Goal: Check status

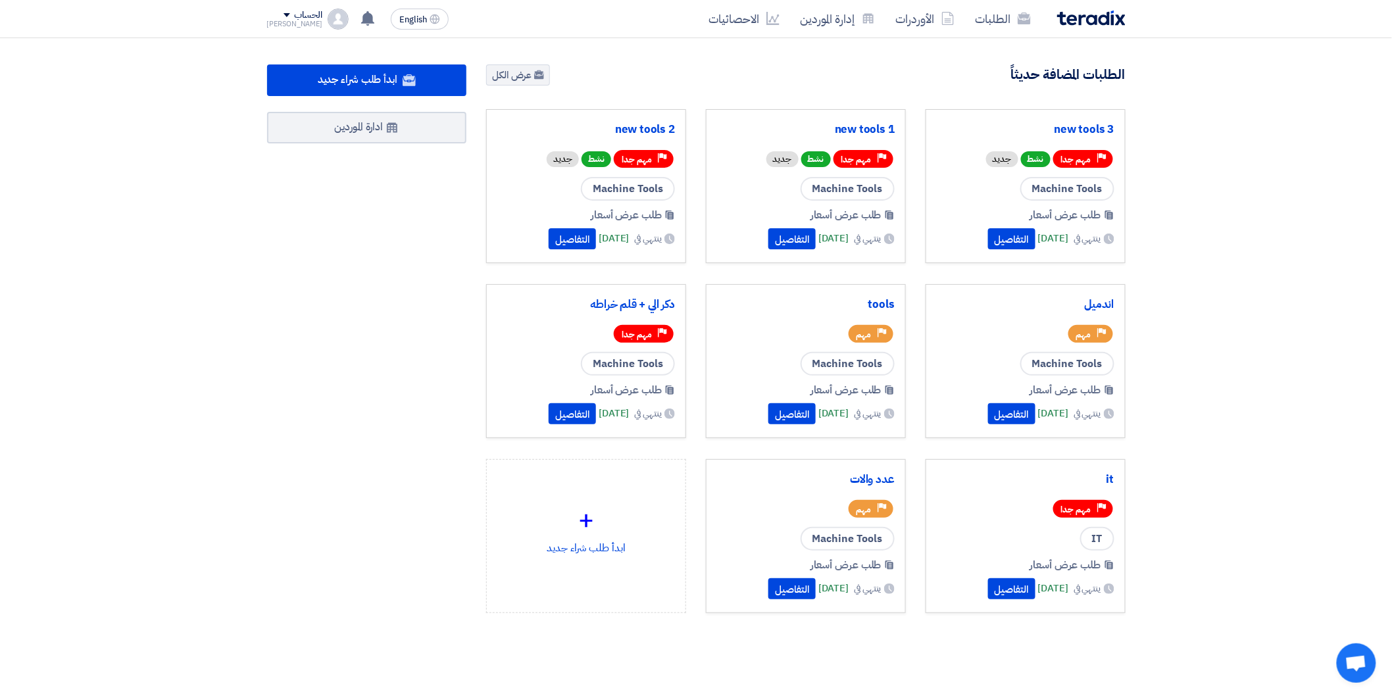
click at [1307, 207] on section "504 طلبات متبقية 2 مزادات متبقية ابدأ طلب شراء جديد" at bounding box center [696, 370] width 1392 height 665
click at [1274, 231] on section "504 طلبات متبقية 2 مزادات متبقية ابدأ طلب شراء جديد" at bounding box center [696, 370] width 1392 height 665
click at [58, 116] on section "504 طلبات متبقية 2 مزادات متبقية ابدأ طلب شراء جديد" at bounding box center [696, 370] width 1392 height 665
drag, startPoint x: 58, startPoint y: 116, endPoint x: 89, endPoint y: 97, distance: 36.9
click at [89, 97] on section "504 طلبات متبقية 2 مزادات متبقية ابدأ طلب شراء جديد" at bounding box center [696, 370] width 1392 height 665
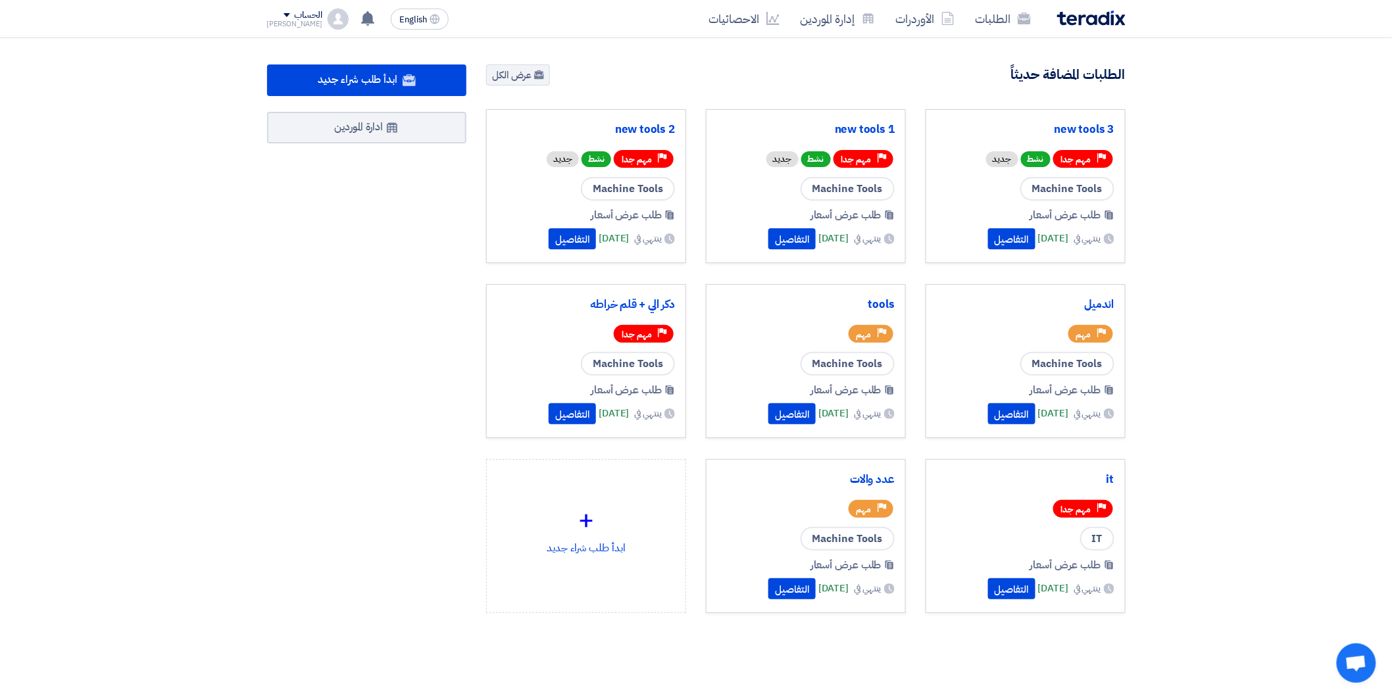
click at [89, 97] on section "504 طلبات متبقية 2 مزادات متبقية ابدأ طلب شراء جديد" at bounding box center [696, 370] width 1392 height 665
click at [1007, 14] on link "الطلبات" at bounding box center [1003, 18] width 76 height 31
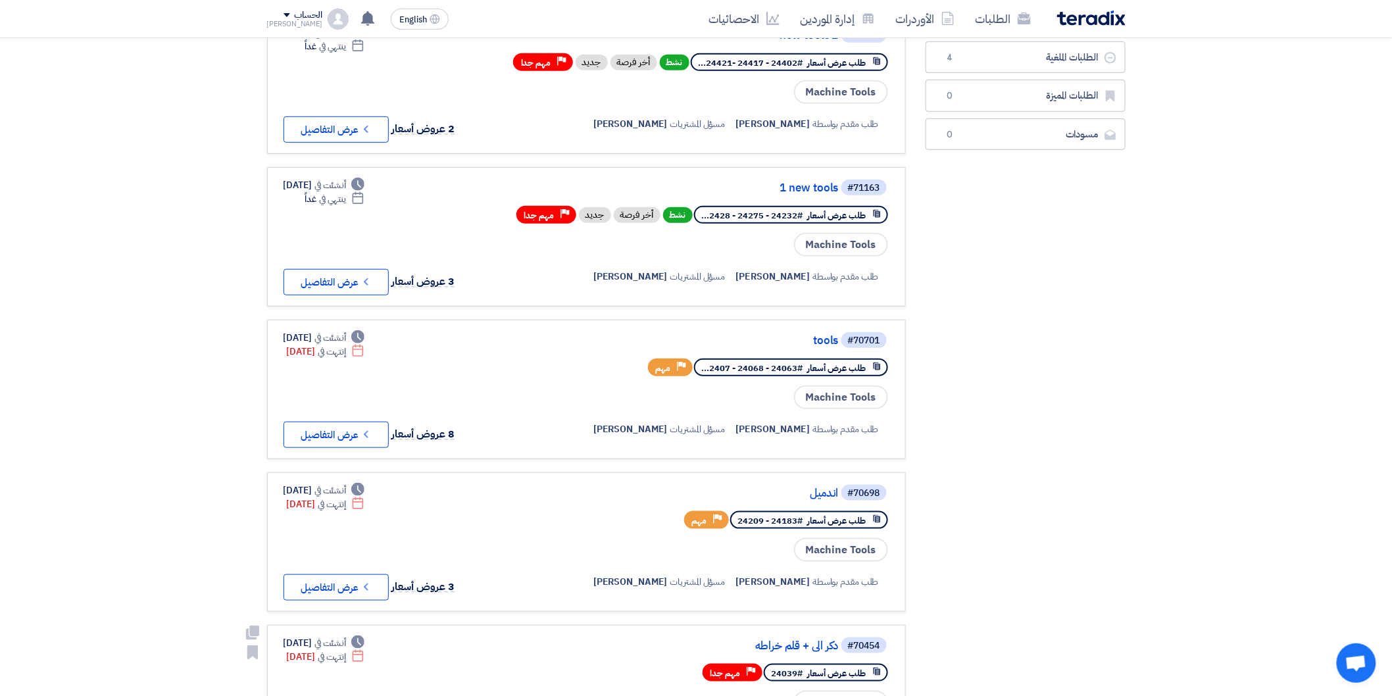
scroll to position [292, 0]
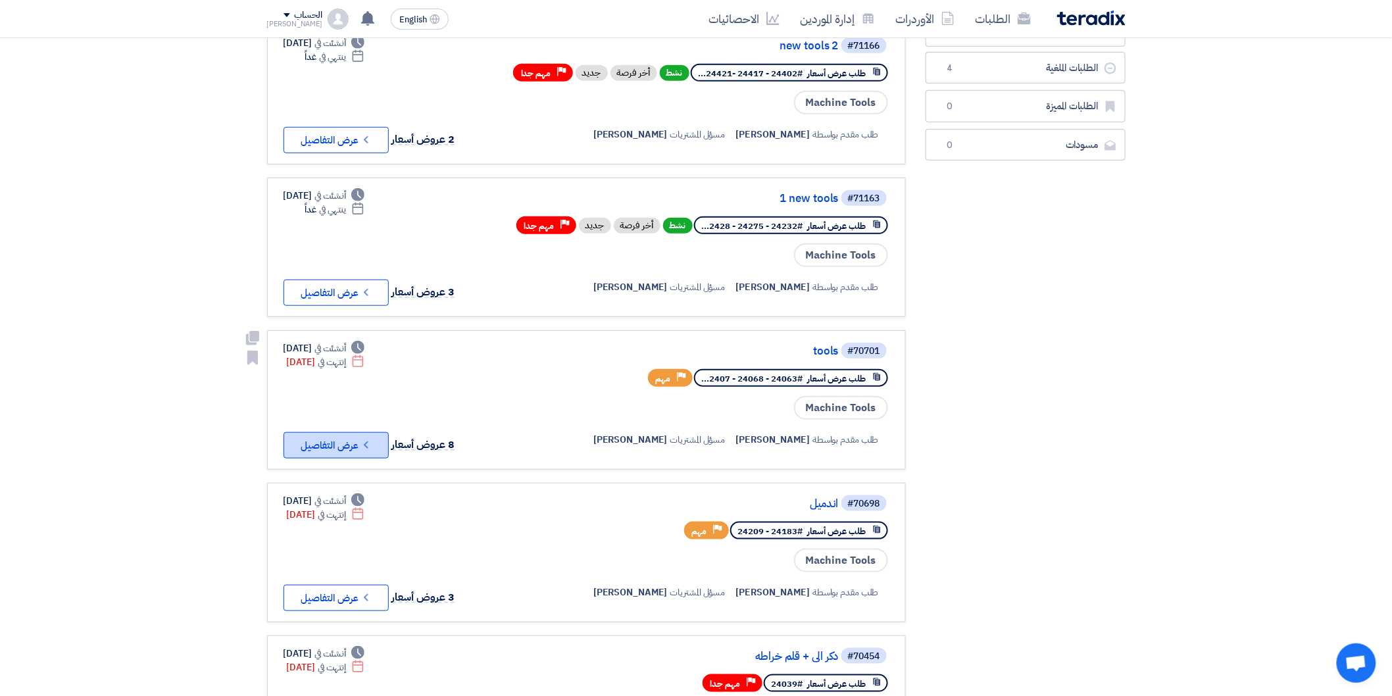
click at [341, 432] on button "Check details عرض التفاصيل" at bounding box center [336, 445] width 105 height 26
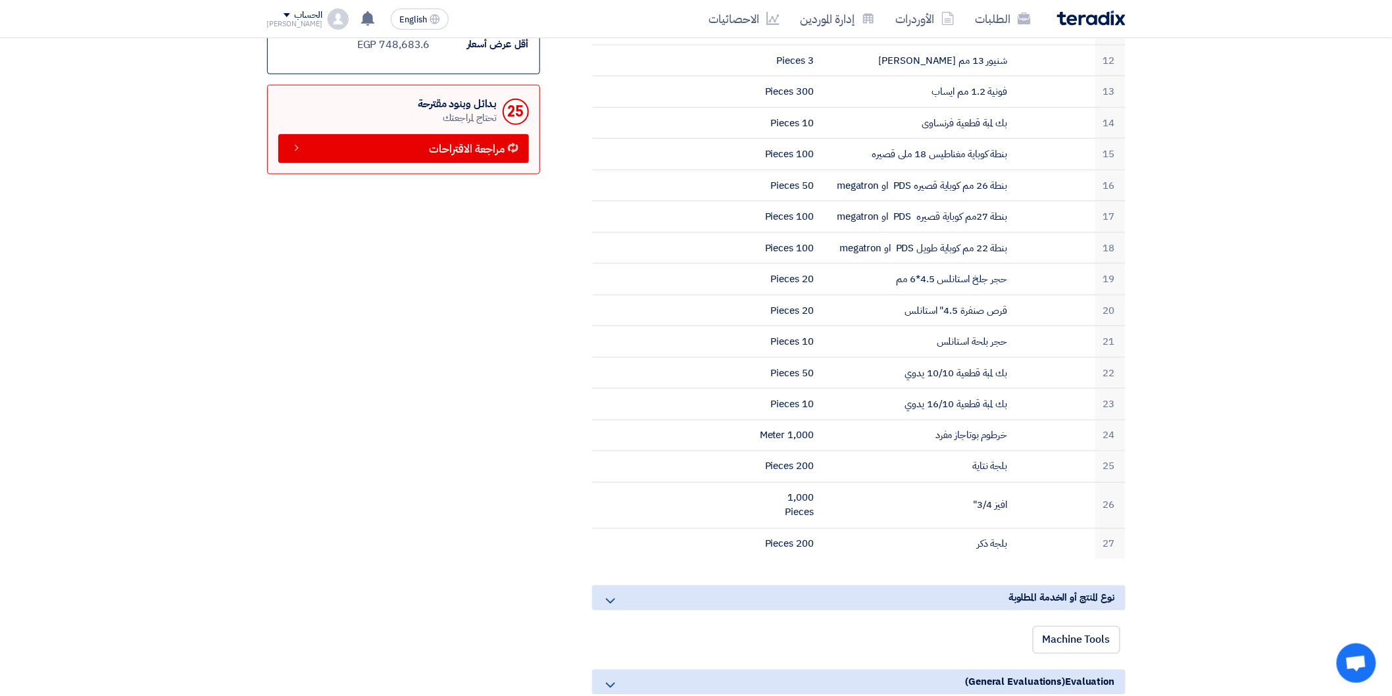
scroll to position [584, 0]
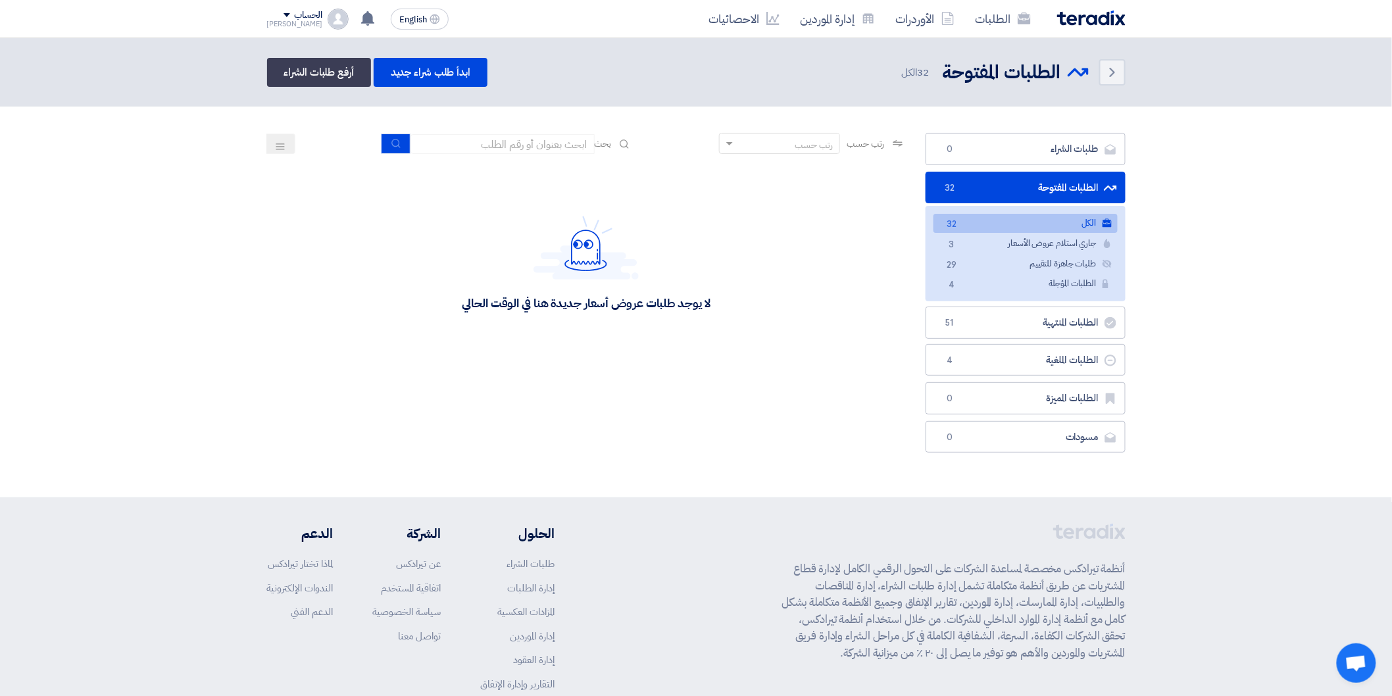
click at [1034, 227] on link "الكل الكل 32" at bounding box center [1026, 223] width 184 height 19
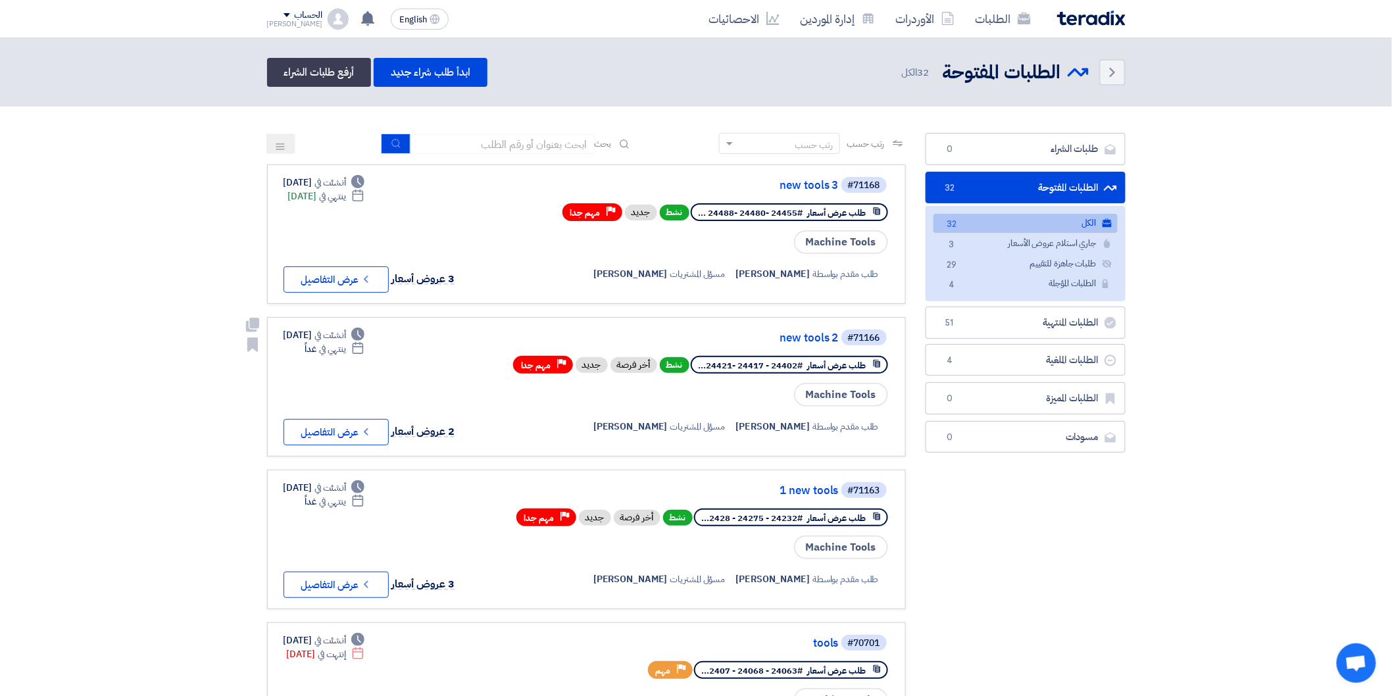
click at [347, 410] on div "Deadline أنشئت في [DATE] Deadline ينتهي في غداً 2 عروض أسعار Check details عرض …" at bounding box center [374, 386] width 180 height 117
click at [351, 419] on button "Check details عرض التفاصيل" at bounding box center [336, 432] width 105 height 26
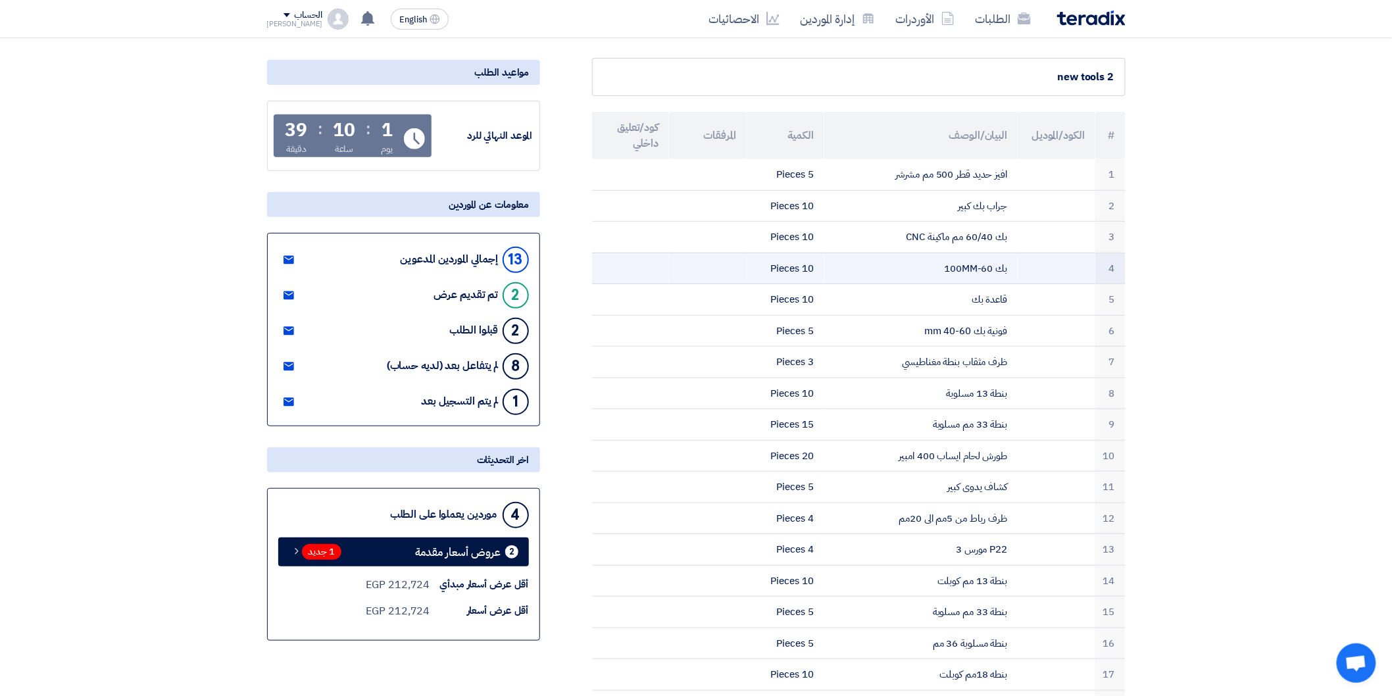
scroll to position [73, 0]
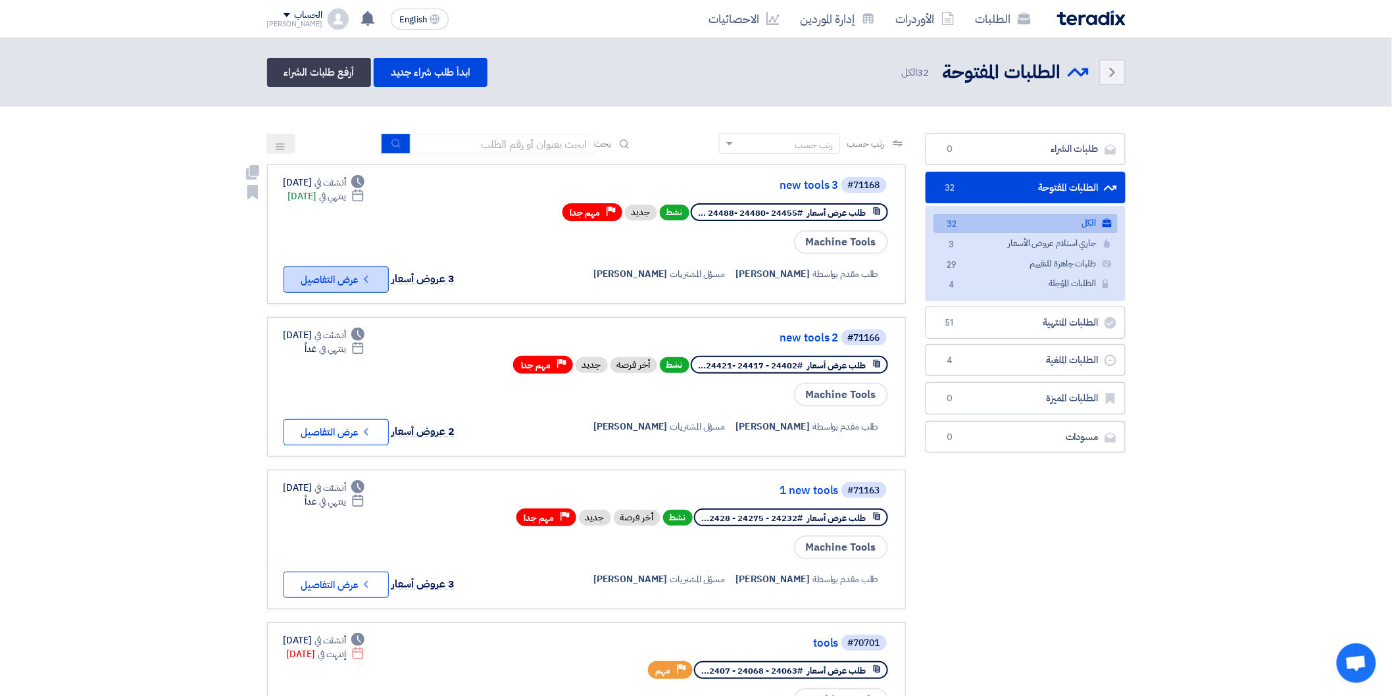
click at [363, 266] on button "Check details عرض التفاصيل" at bounding box center [336, 279] width 105 height 26
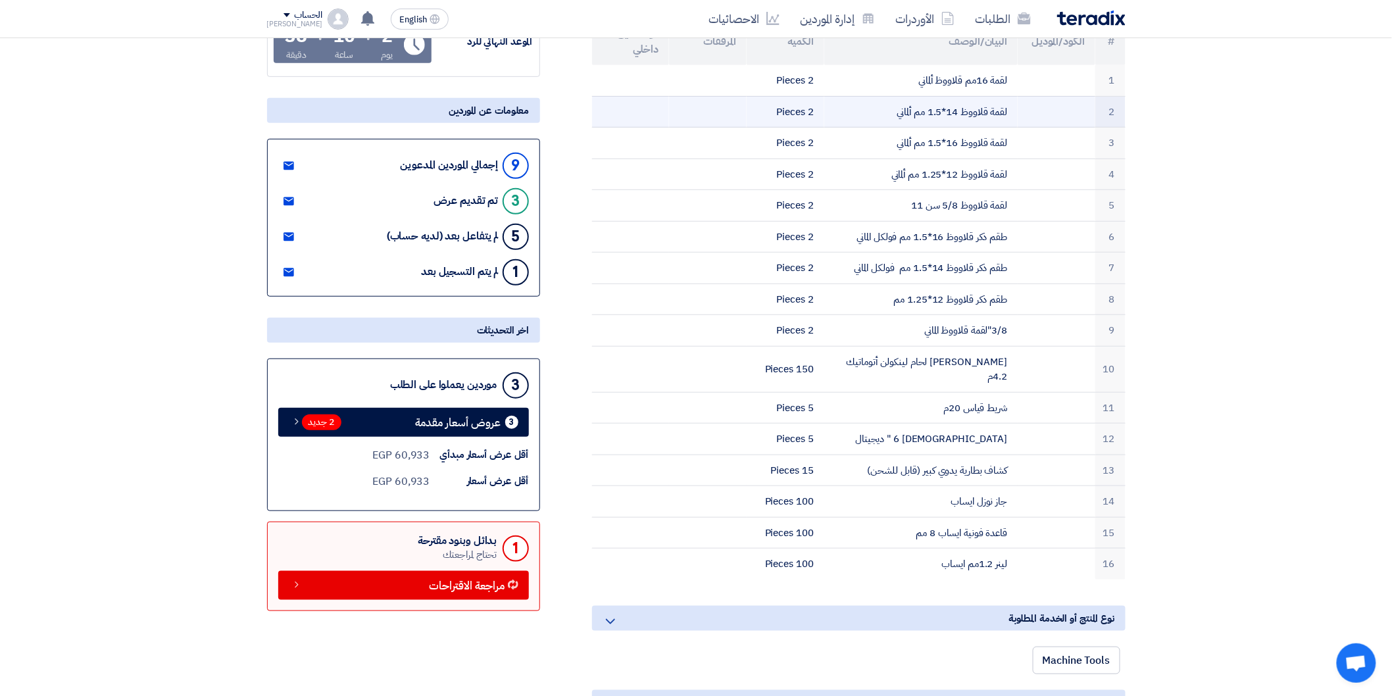
scroll to position [219, 0]
